Goal: Information Seeking & Learning: Learn about a topic

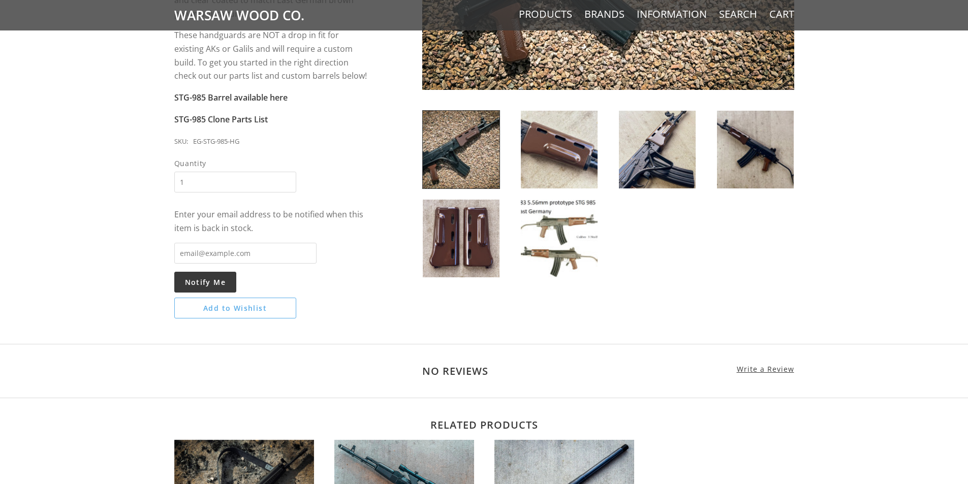
scroll to position [356, 0]
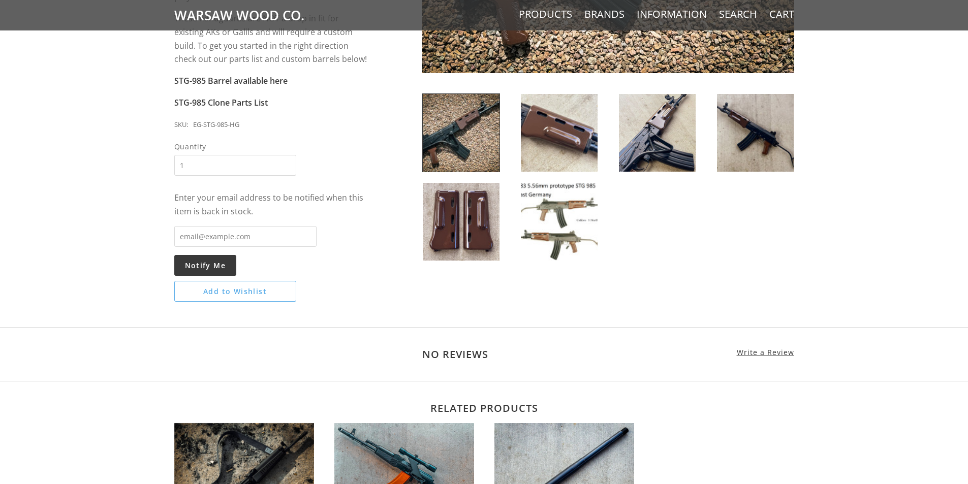
click at [556, 225] on img at bounding box center [559, 222] width 77 height 78
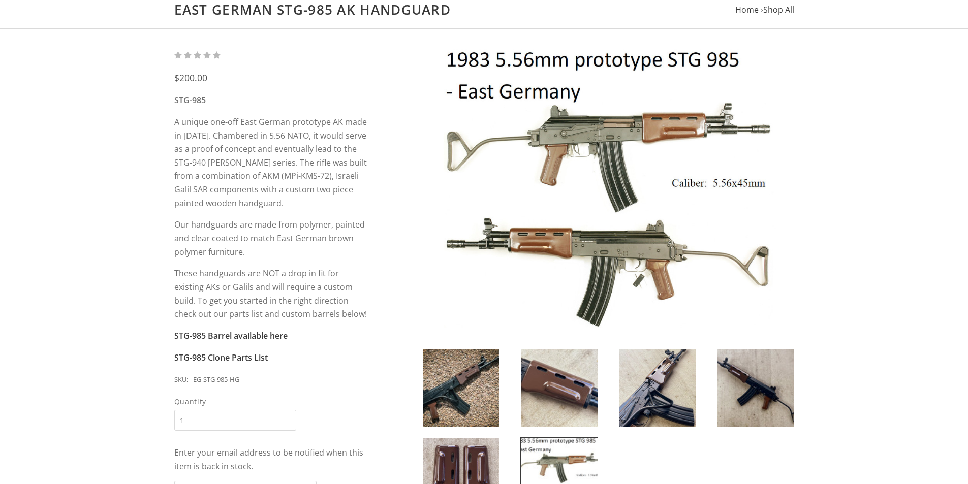
scroll to position [102, 0]
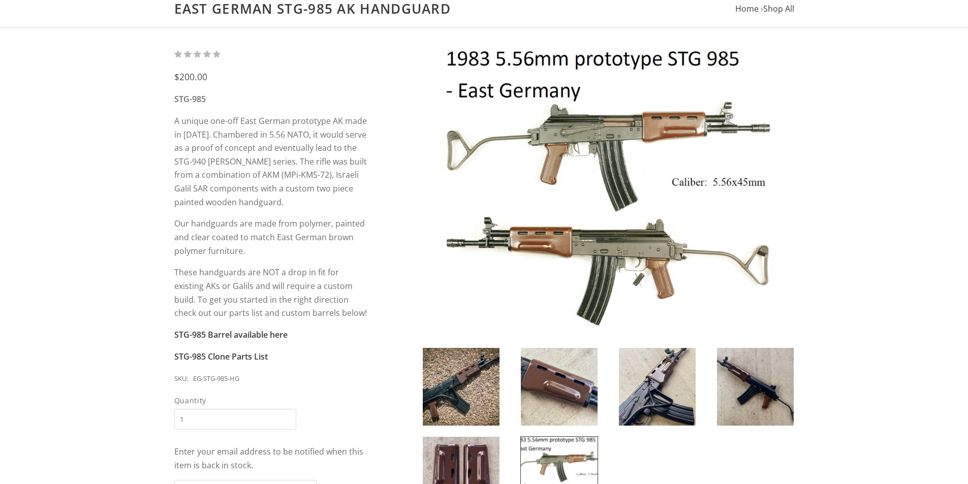
click at [459, 386] on img at bounding box center [461, 387] width 77 height 78
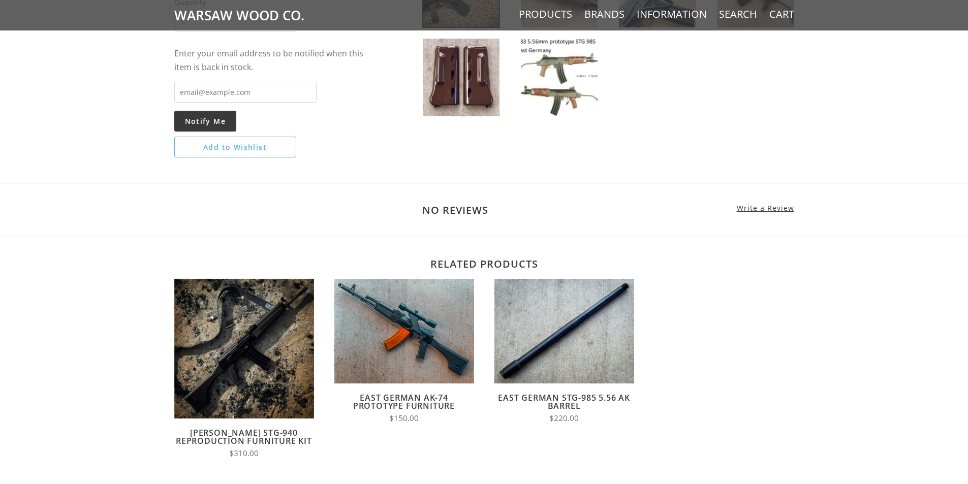
scroll to position [661, 0]
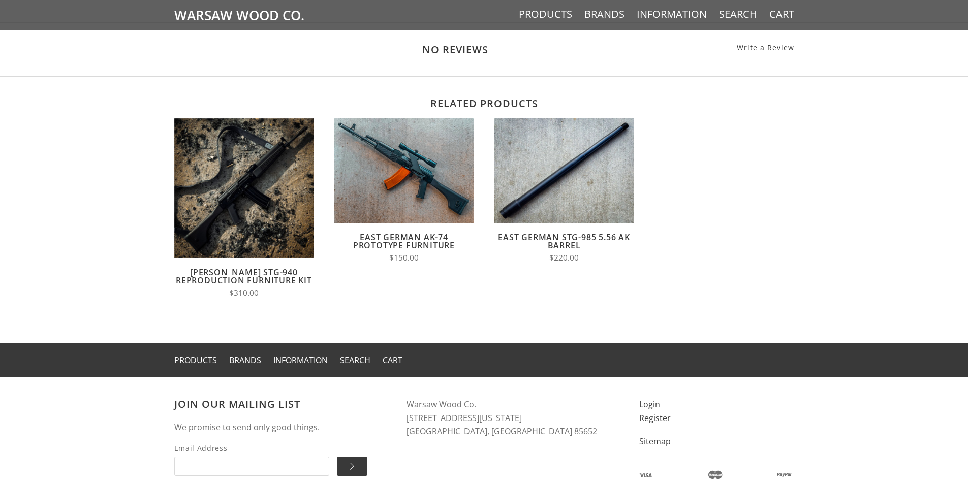
click at [401, 241] on link "East German AK-74 Prototype Furniture" at bounding box center [404, 241] width 102 height 19
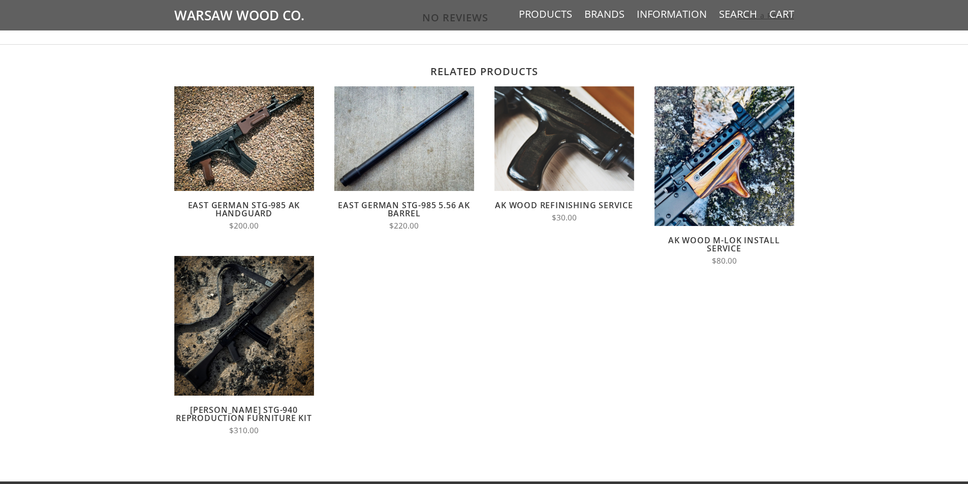
scroll to position [1169, 0]
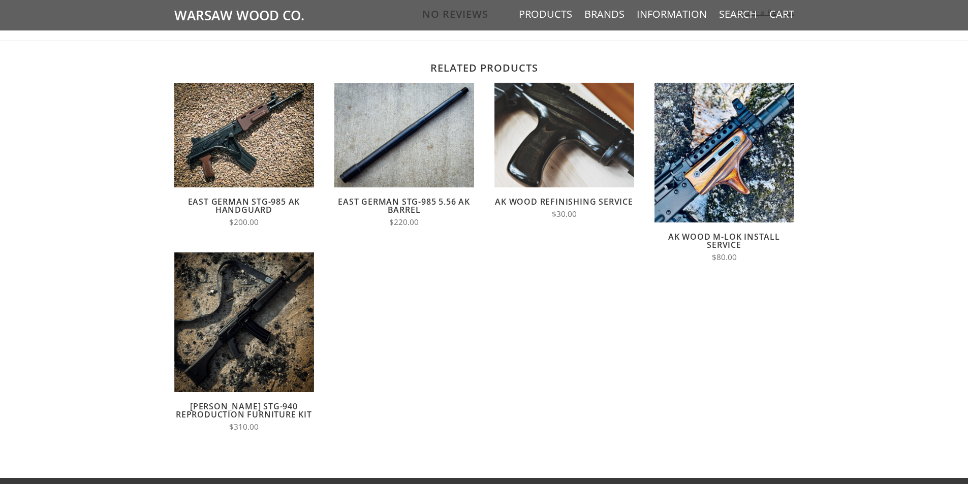
click at [235, 402] on link "Wieger STG-940 Reproduction Furniture Kit" at bounding box center [244, 410] width 136 height 19
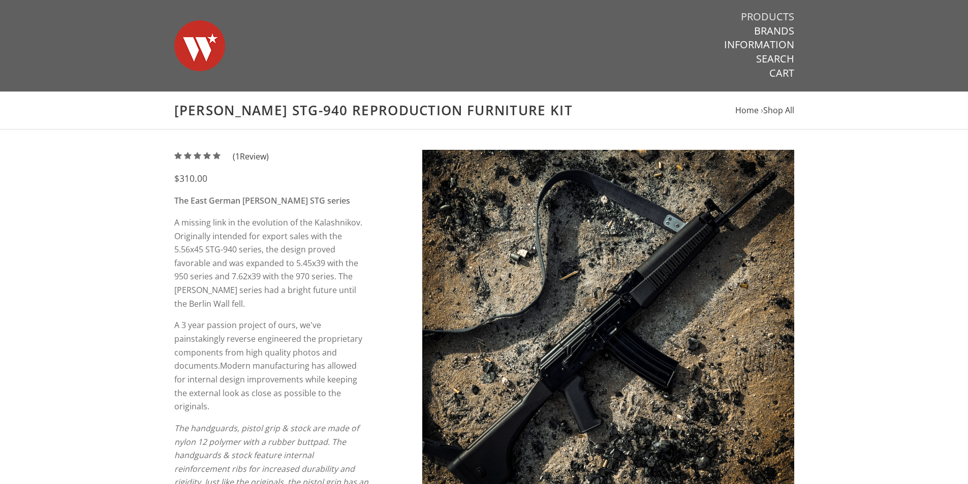
click at [771, 14] on link "Products" at bounding box center [767, 16] width 53 height 13
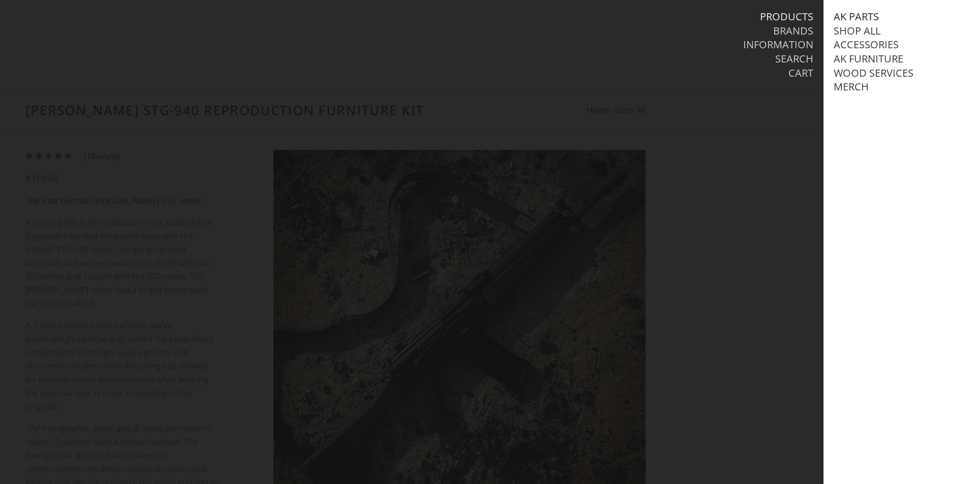
click at [854, 14] on link "AK Parts" at bounding box center [856, 16] width 45 height 13
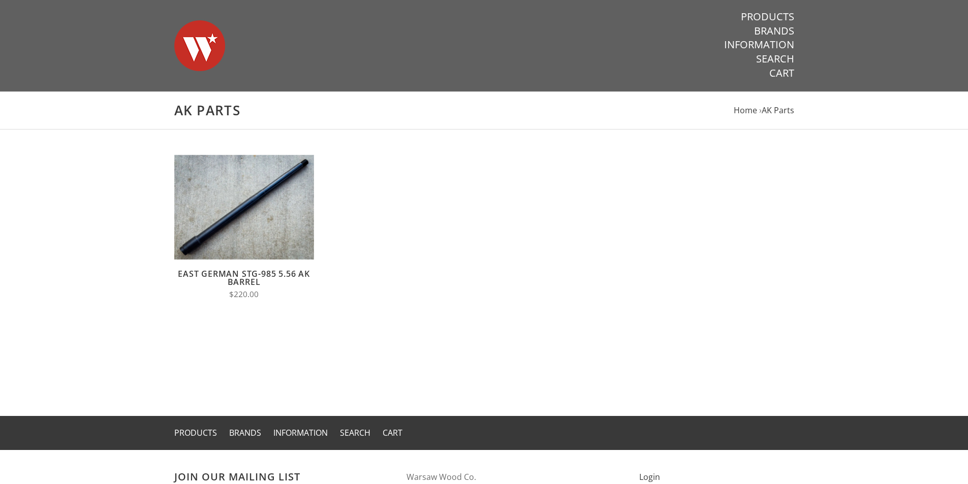
click at [275, 278] on link "East German STG-985 5.56 AK Barrel" at bounding box center [244, 277] width 132 height 19
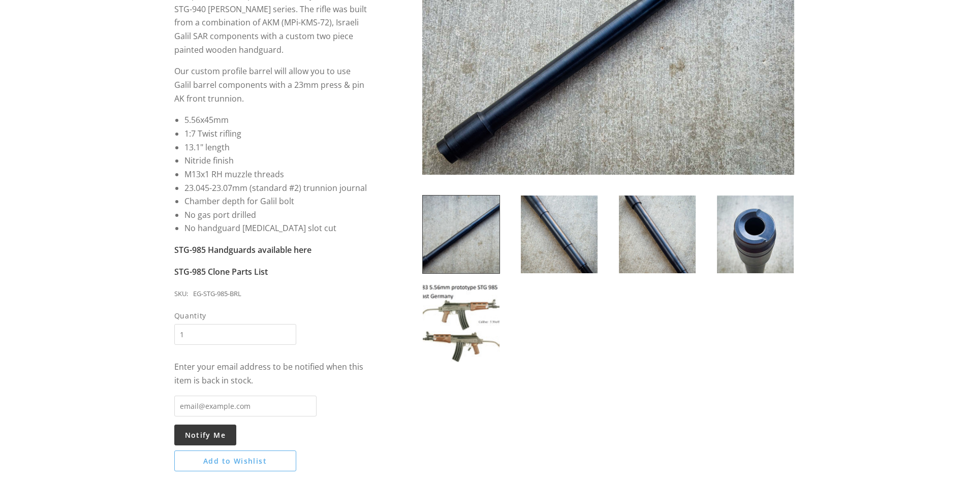
scroll to position [305, 0]
